Goal: Find contact information: Obtain details needed to contact an individual or organization

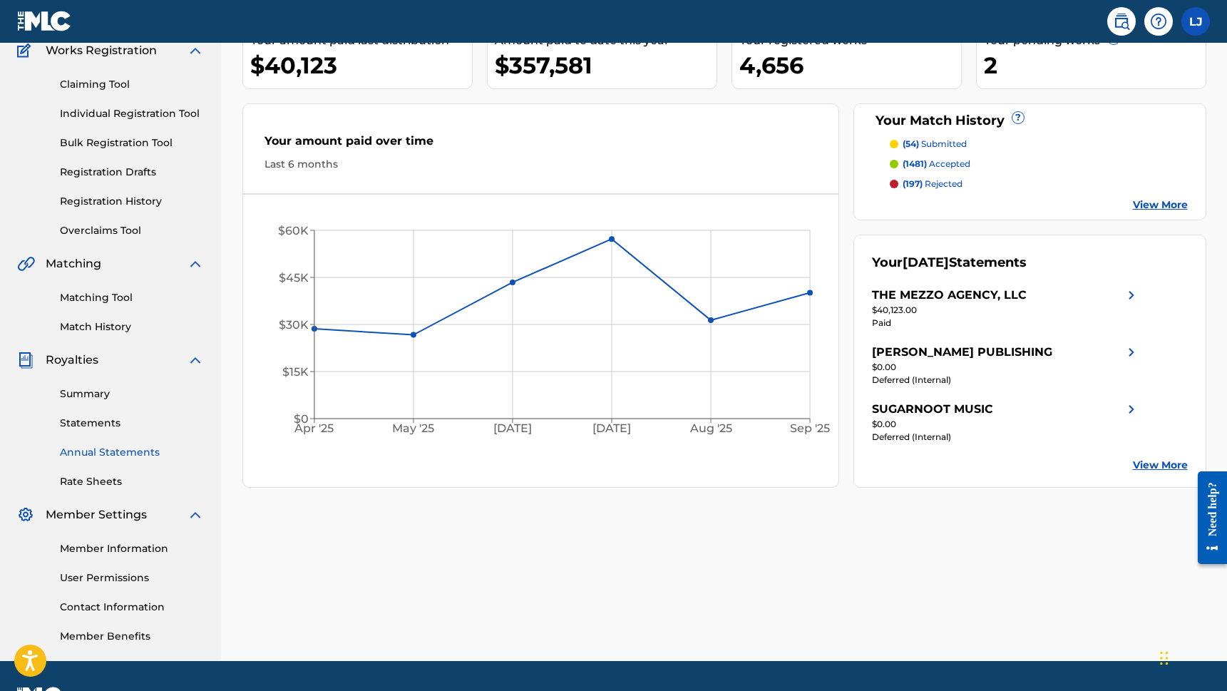
scroll to position [164, 0]
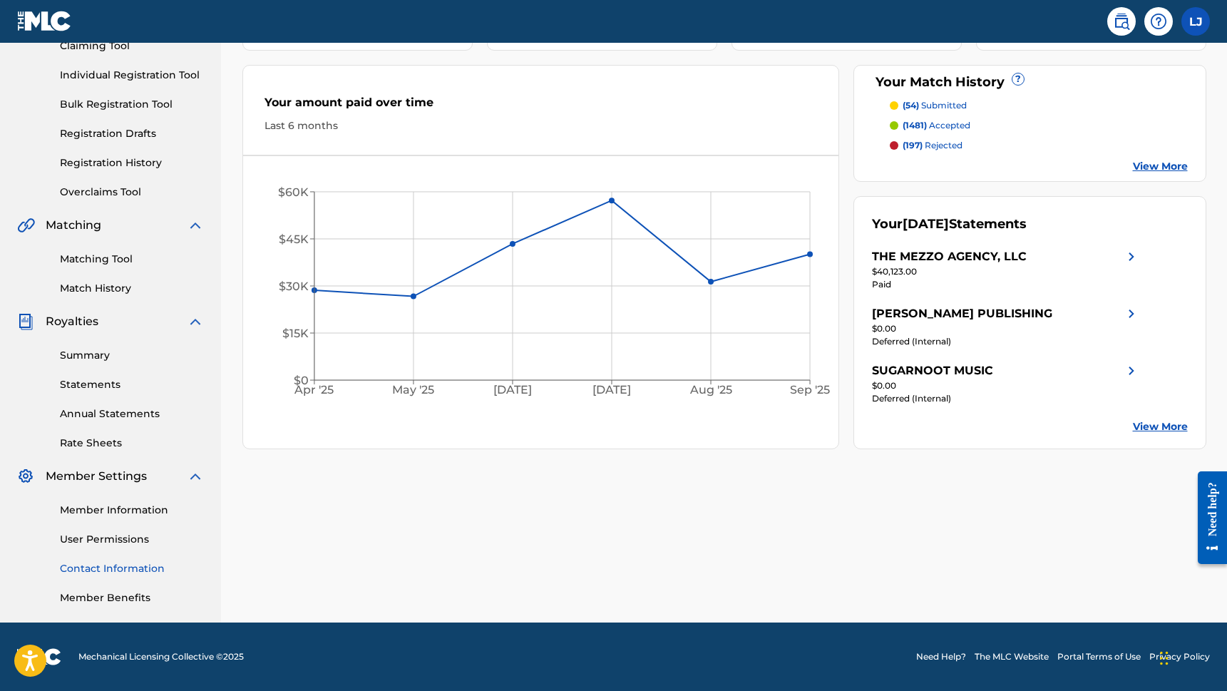
click at [120, 569] on link "Contact Information" at bounding box center [132, 568] width 144 height 15
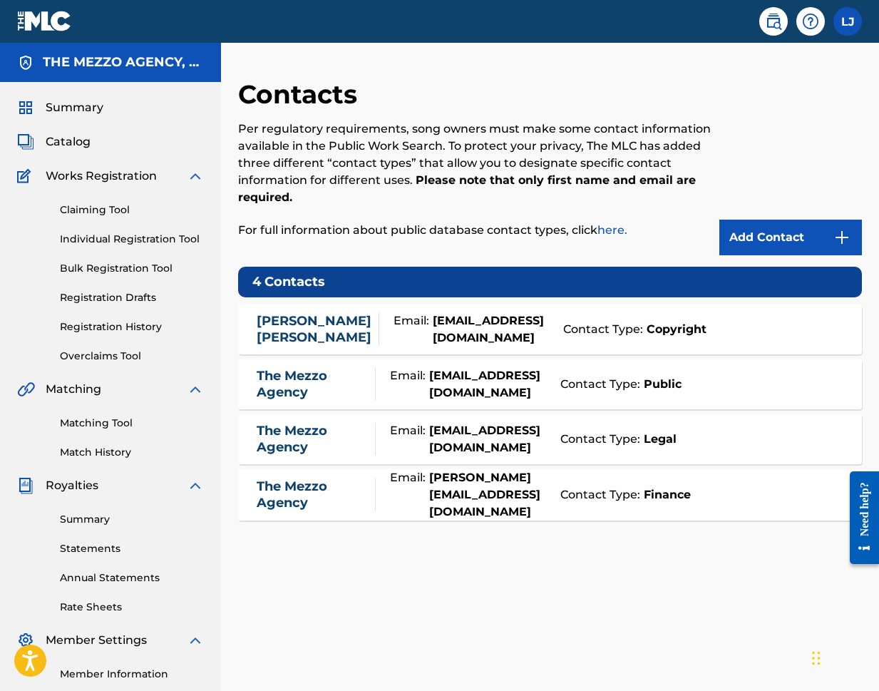
click at [322, 326] on link "Tami LaTrell" at bounding box center [314, 329] width 115 height 32
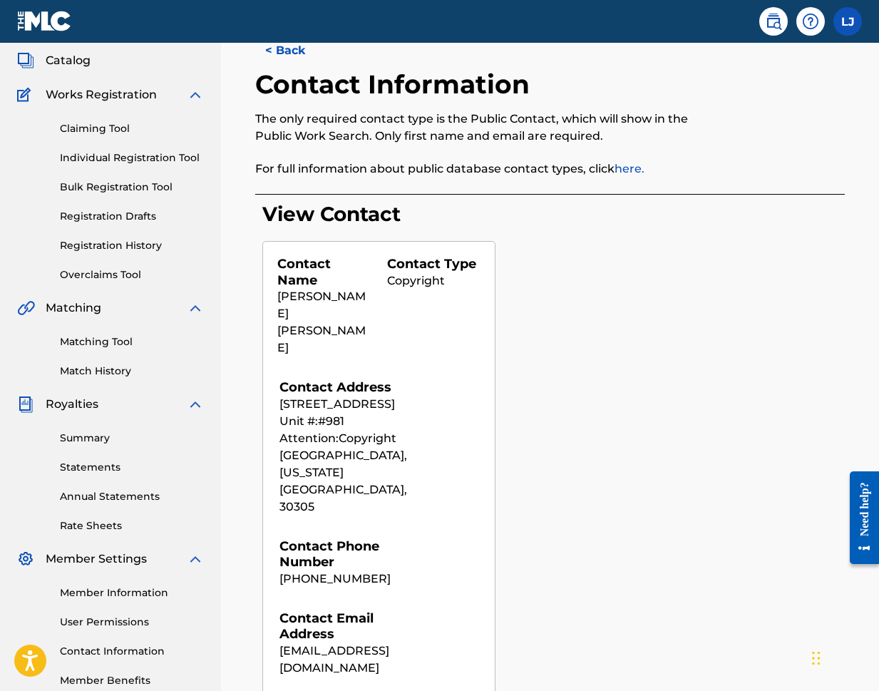
scroll to position [164, 0]
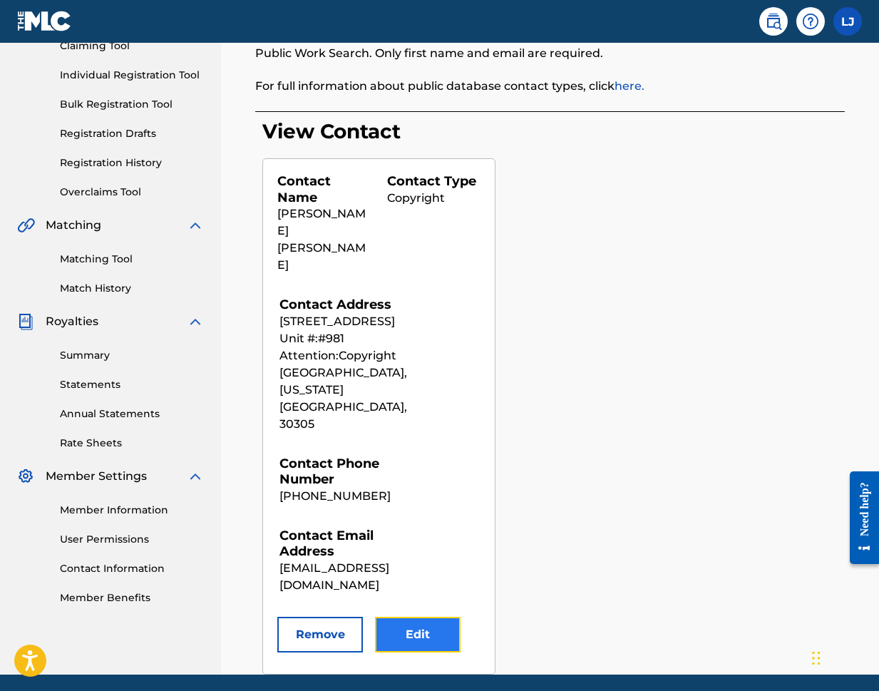
click at [446, 617] on button "Edit" at bounding box center [418, 635] width 86 height 36
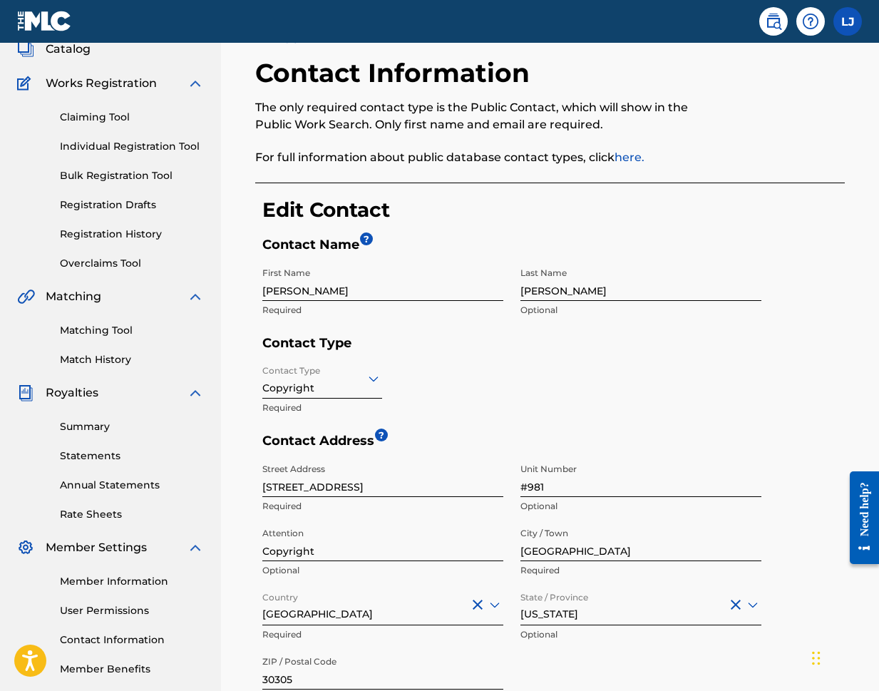
scroll to position [0, 0]
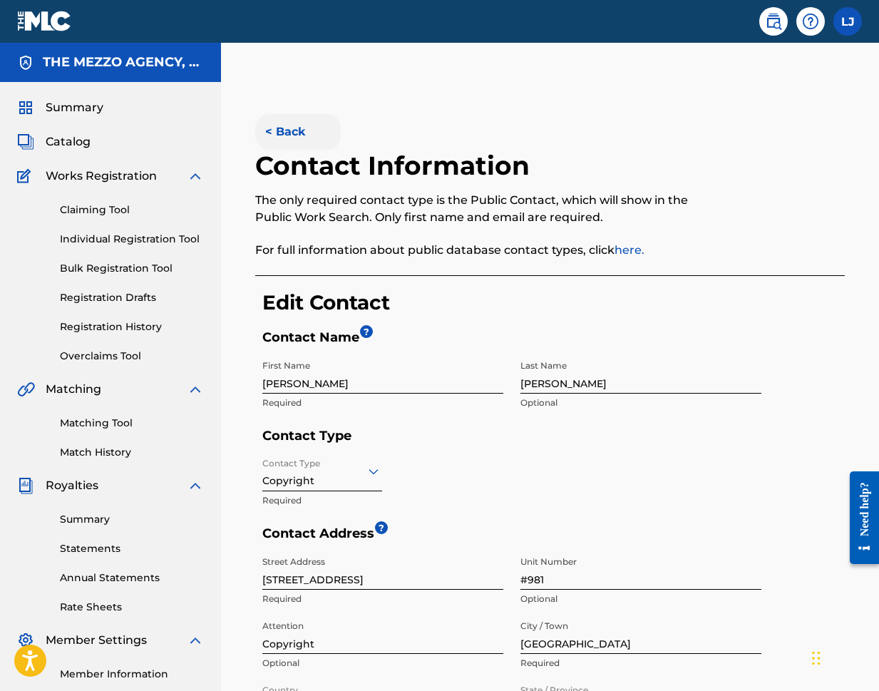
click at [282, 124] on button "< Back" at bounding box center [298, 132] width 86 height 36
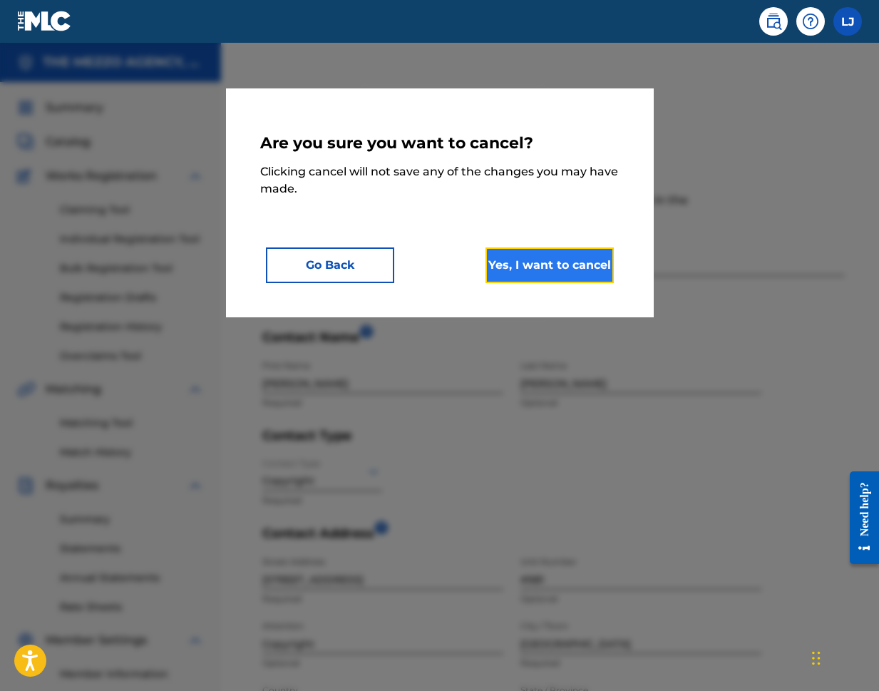
click at [540, 267] on button "Yes, I want to cancel" at bounding box center [549, 265] width 128 height 36
